Goal: Find contact information: Find contact information

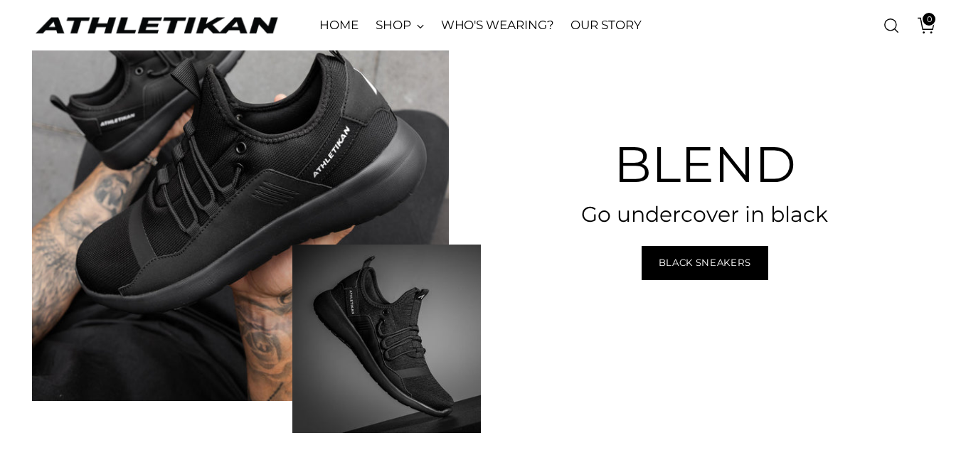
scroll to position [6050, 0]
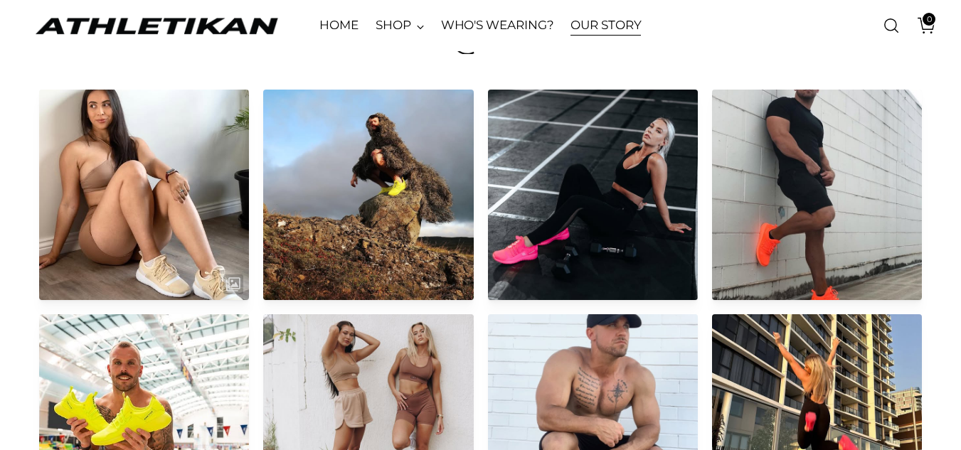
click at [596, 23] on link "OUR STORY" at bounding box center [606, 25] width 70 height 31
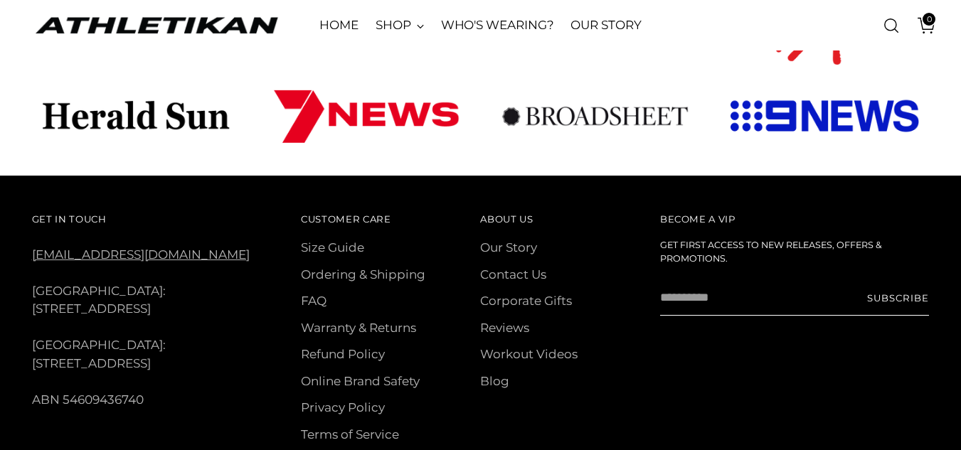
scroll to position [1022, 0]
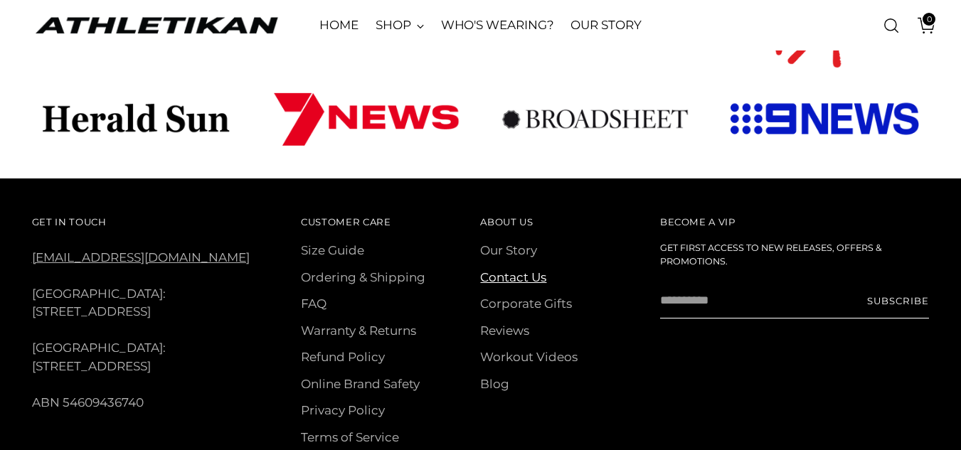
click at [517, 270] on link "Contact Us" at bounding box center [513, 277] width 66 height 14
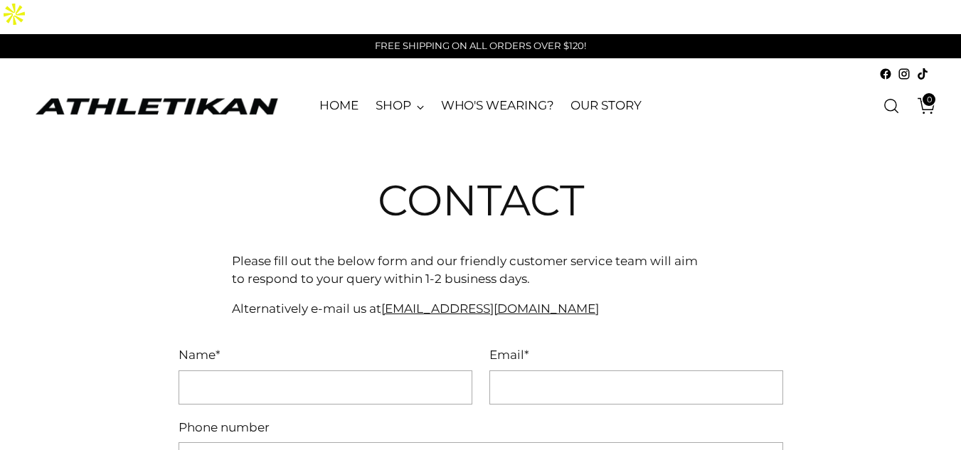
click at [891, 68] on icon at bounding box center [885, 74] width 13 height 13
click at [44, 247] on div "Contact Please fill out the below form and our friendly customer service team w…" at bounding box center [480, 240] width 961 height 216
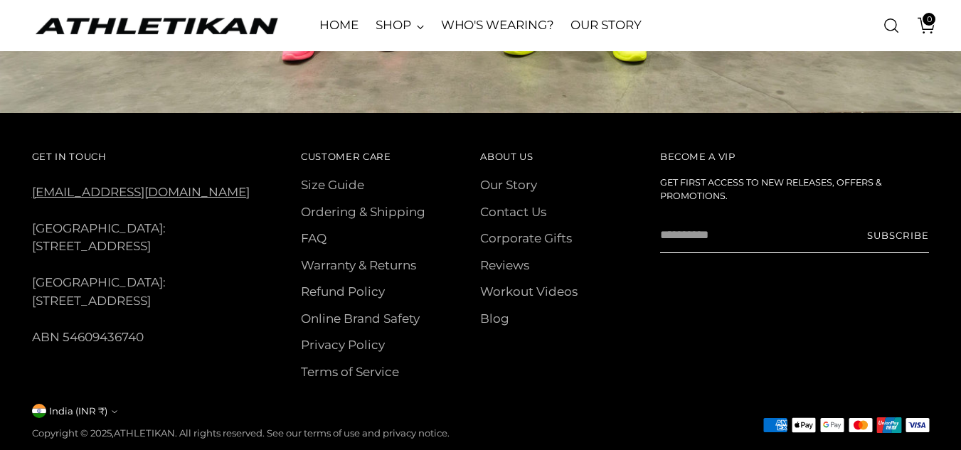
scroll to position [1378, 0]
